Goal: Information Seeking & Learning: Find specific fact

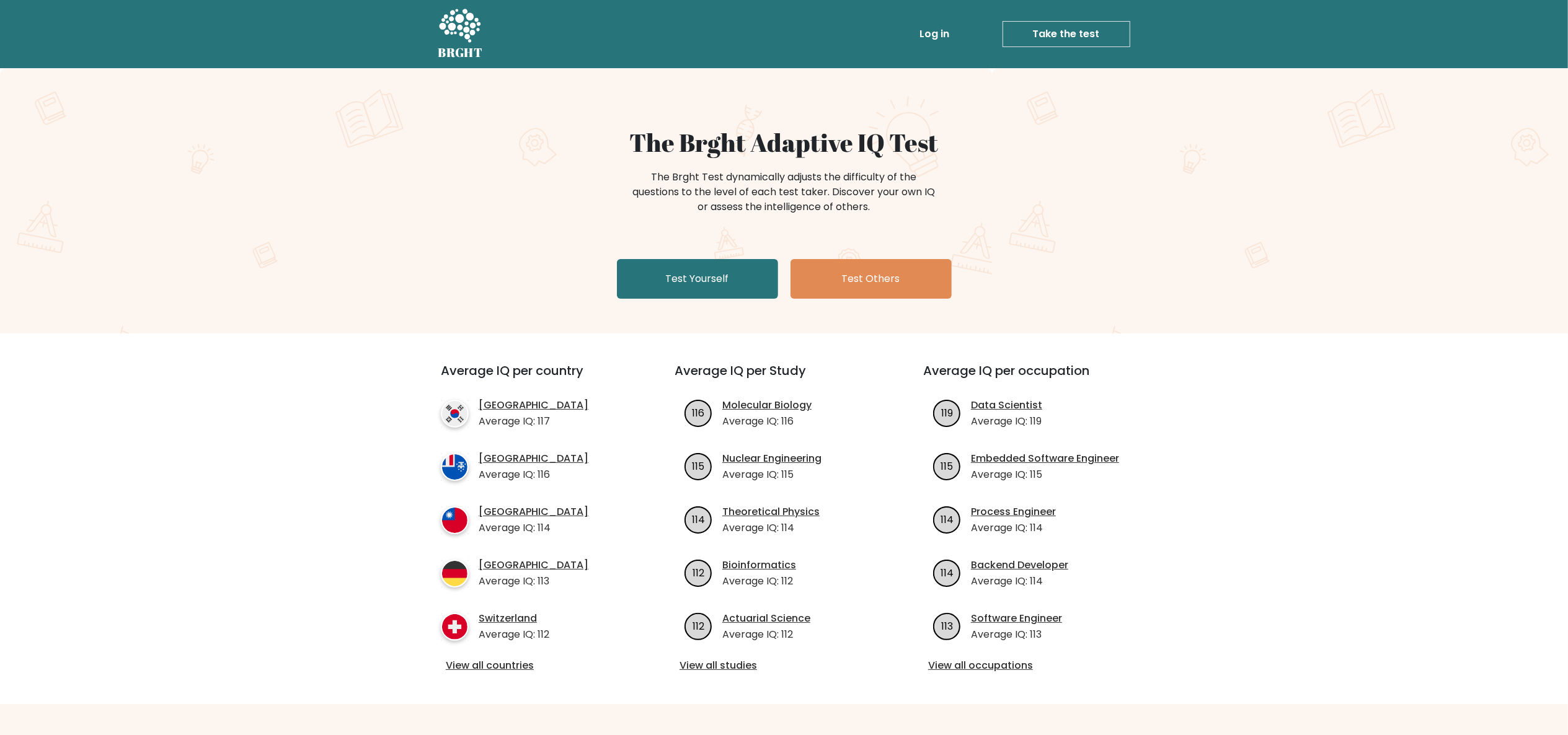
scroll to position [124, 0]
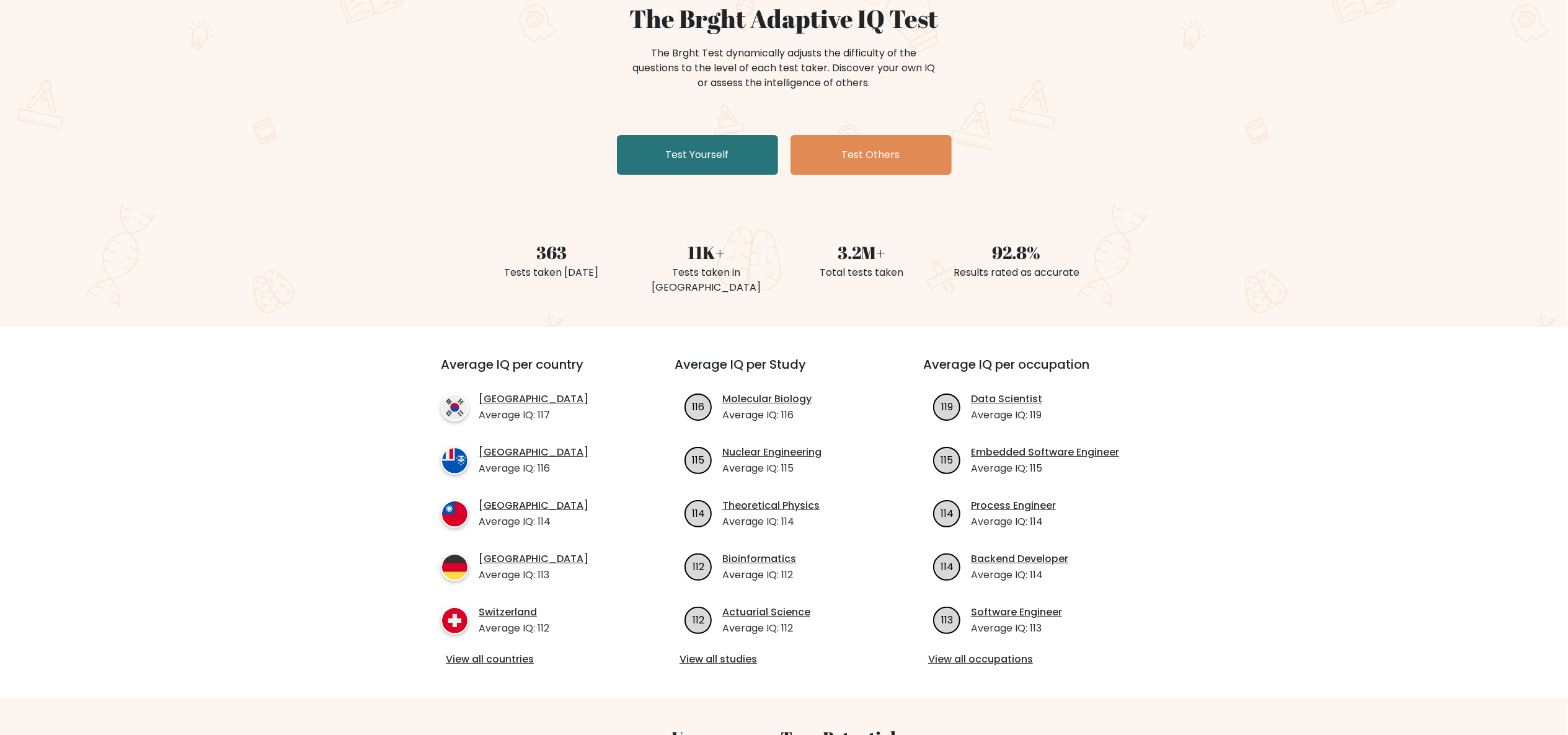
click at [502, 626] on div "Average IQ per country South Korea Average IQ: 117 French Southern Territories …" at bounding box center [535, 512] width 249 height 311
click at [506, 652] on link "View all countries" at bounding box center [535, 659] width 179 height 15
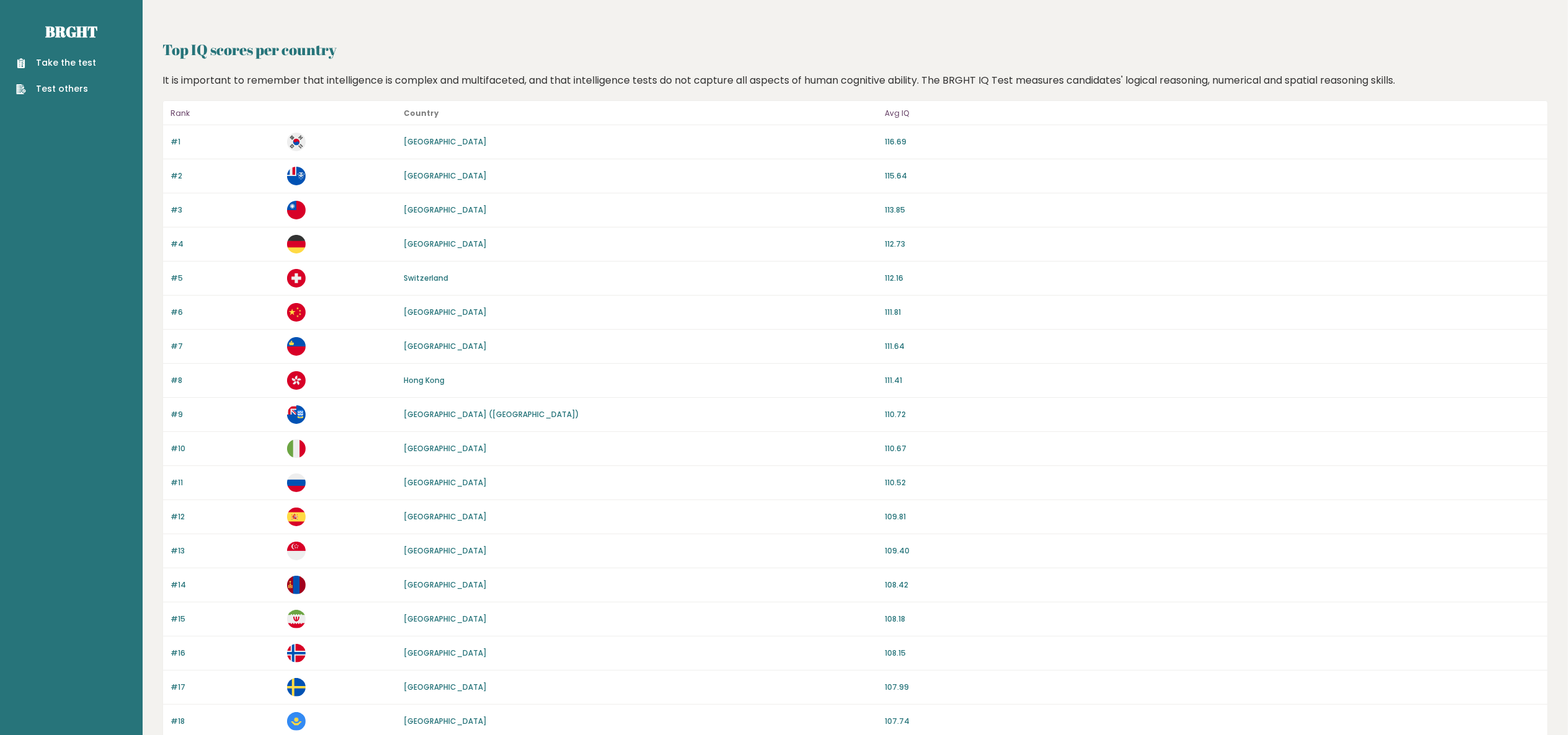
click at [412, 452] on link "[GEOGRAPHIC_DATA]" at bounding box center [445, 448] width 83 height 10
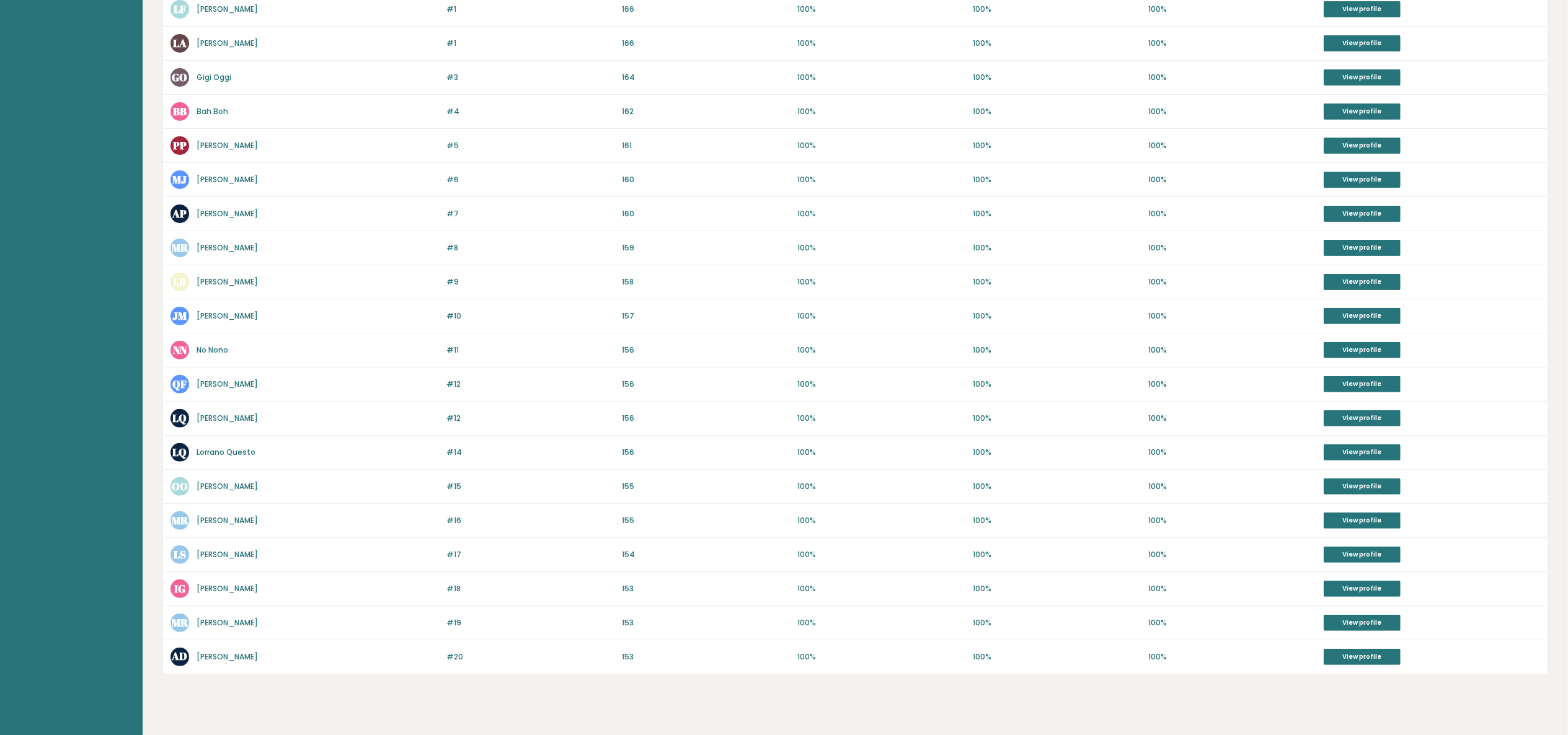
scroll to position [323, 0]
